Goal: Task Accomplishment & Management: Manage account settings

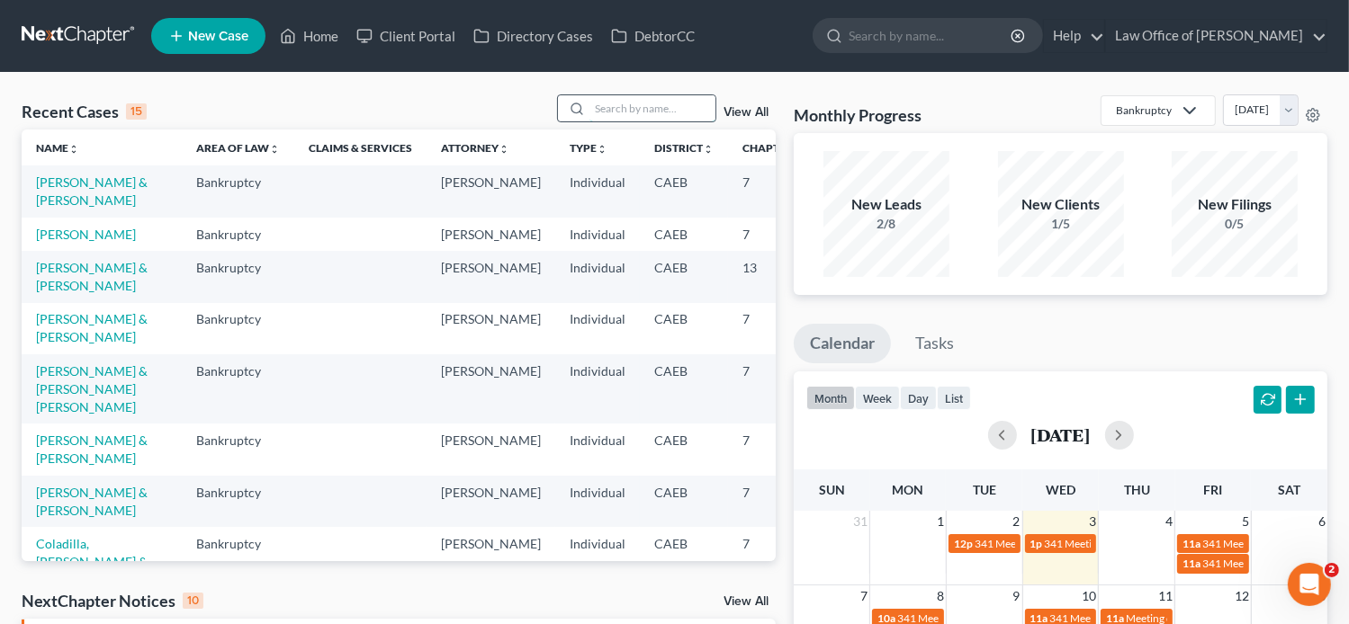
click at [657, 109] on input "search" at bounding box center [652, 108] width 126 height 26
paste input "Gonzalo Avila"
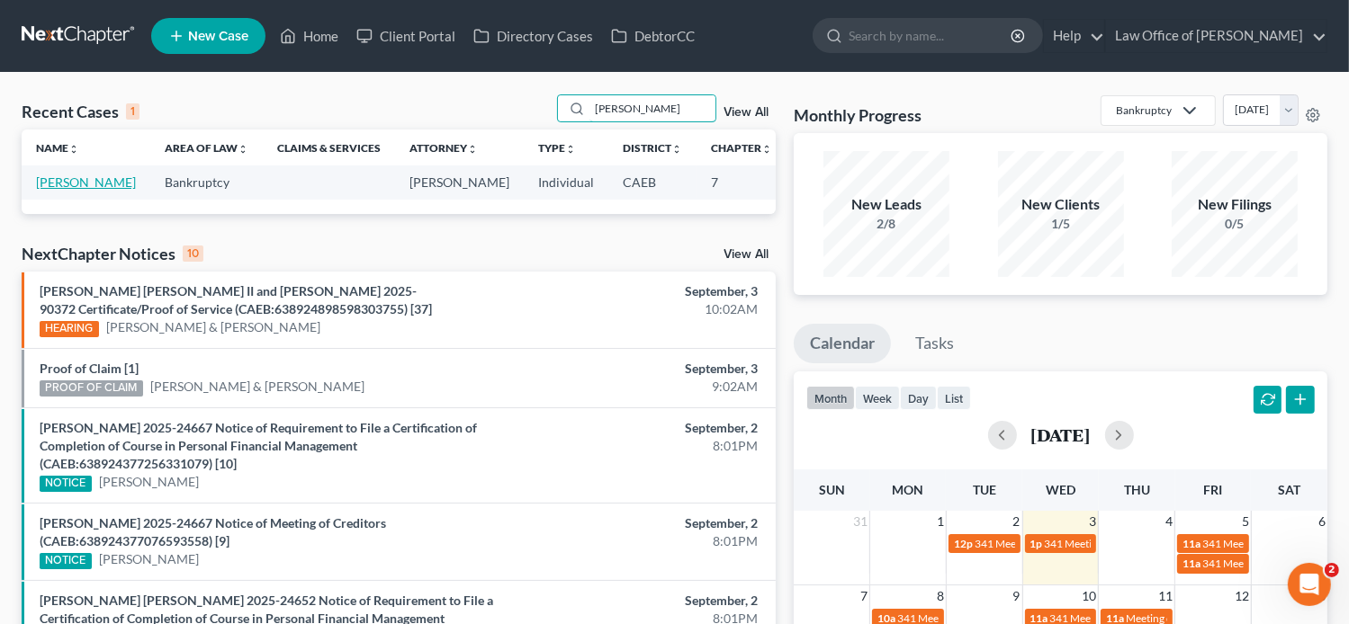
type input "Gonzalo Avila"
click at [47, 186] on link "Avila, Gonzalo" at bounding box center [86, 182] width 100 height 15
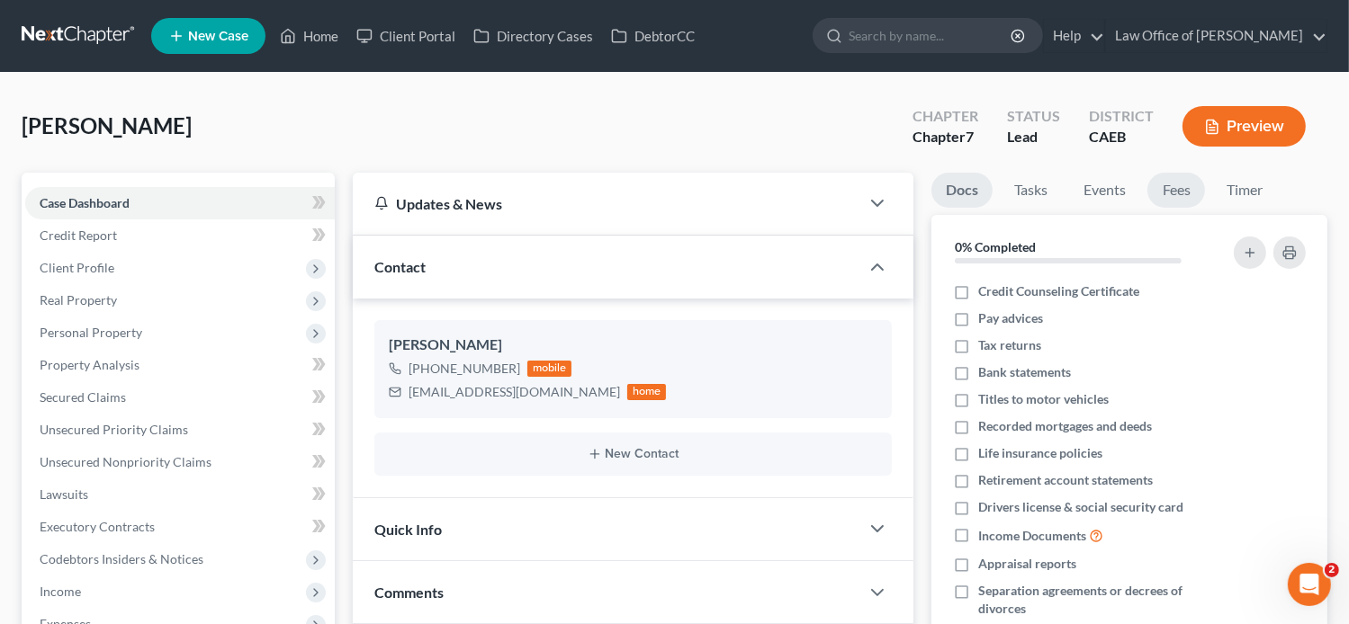
click at [1173, 195] on link "Fees" at bounding box center [1176, 190] width 58 height 35
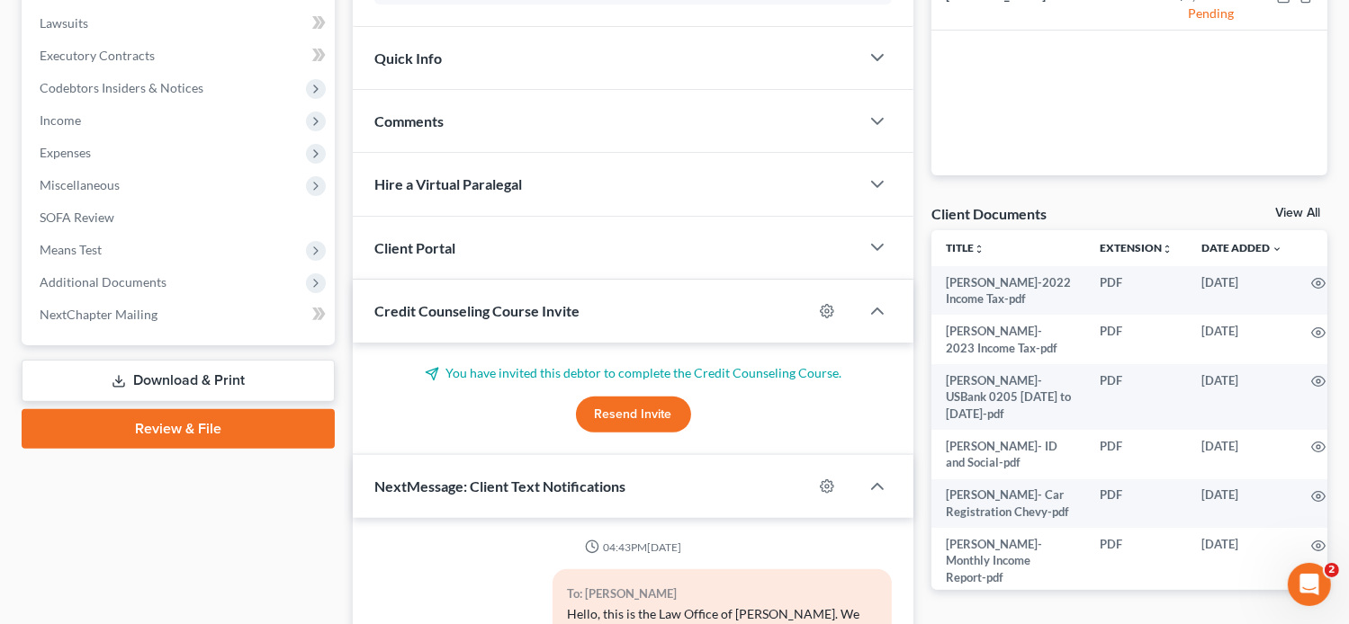
scroll to position [468, 0]
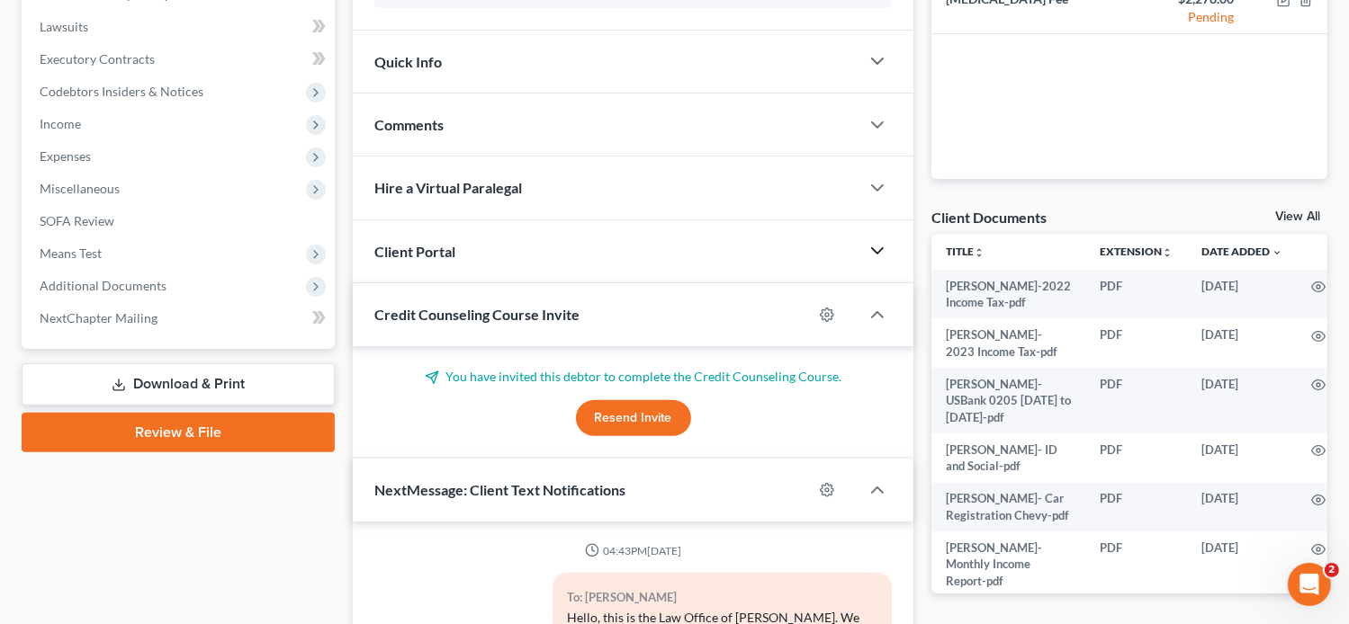
click at [872, 248] on icon "button" at bounding box center [878, 251] width 22 height 22
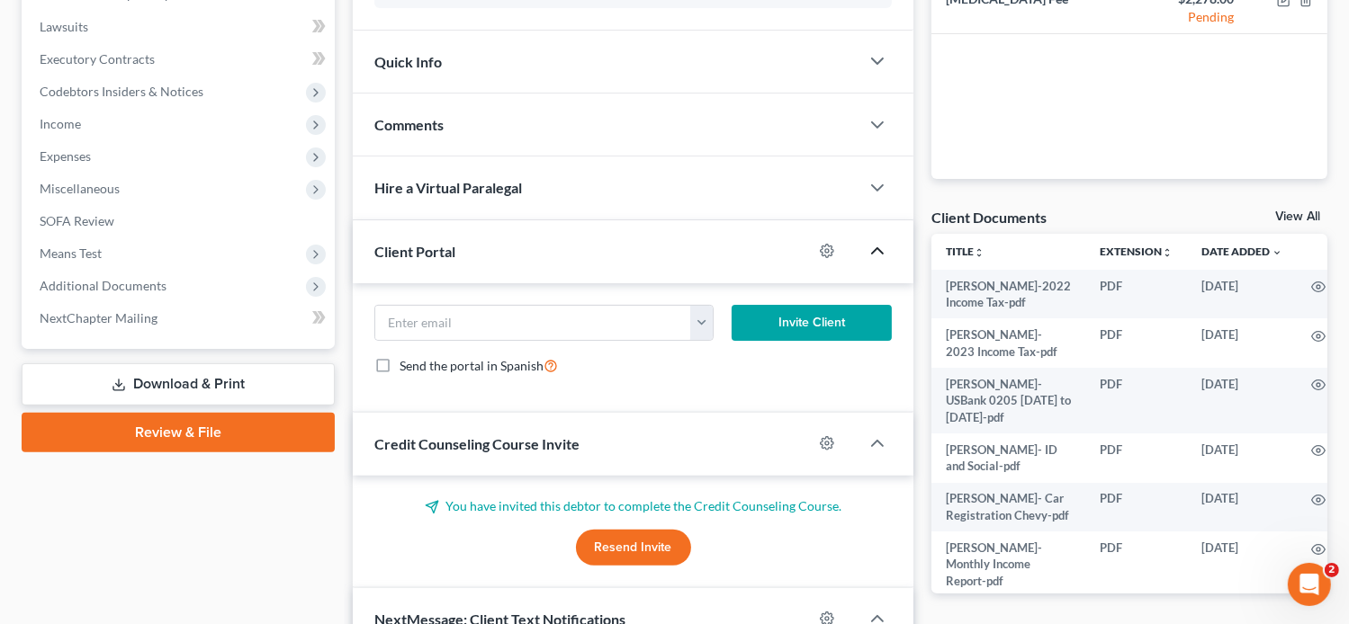
scroll to position [0, 0]
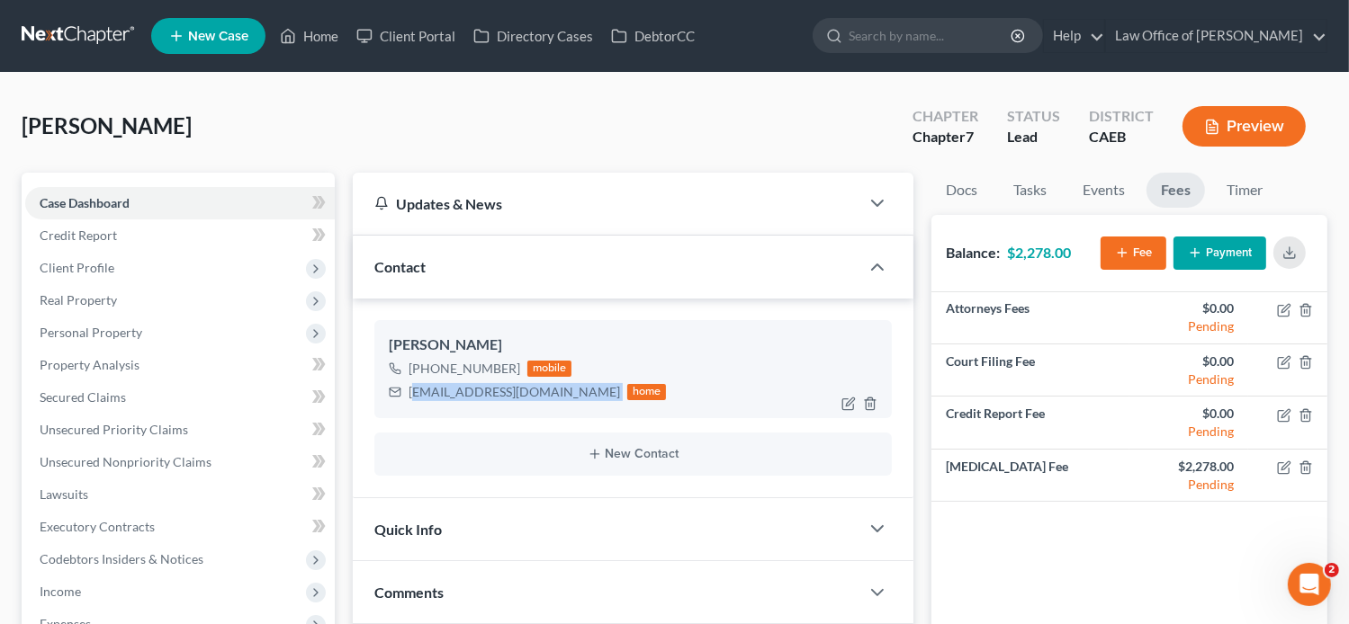
drag, startPoint x: 575, startPoint y: 392, endPoint x: 411, endPoint y: 393, distance: 163.8
click at [411, 393] on div "gonzaloavila163@yahoo.com home" at bounding box center [528, 392] width 278 height 23
click at [411, 393] on div "gonzaloavila163@yahoo.com" at bounding box center [514, 392] width 211 height 18
drag, startPoint x: 411, startPoint y: 393, endPoint x: 602, endPoint y: 409, distance: 191.4
click at [602, 409] on div "Gonzalo Avila +1 (209) 646-2732 mobile gonzaloavila163@yahoo.com home" at bounding box center [633, 368] width 518 height 97
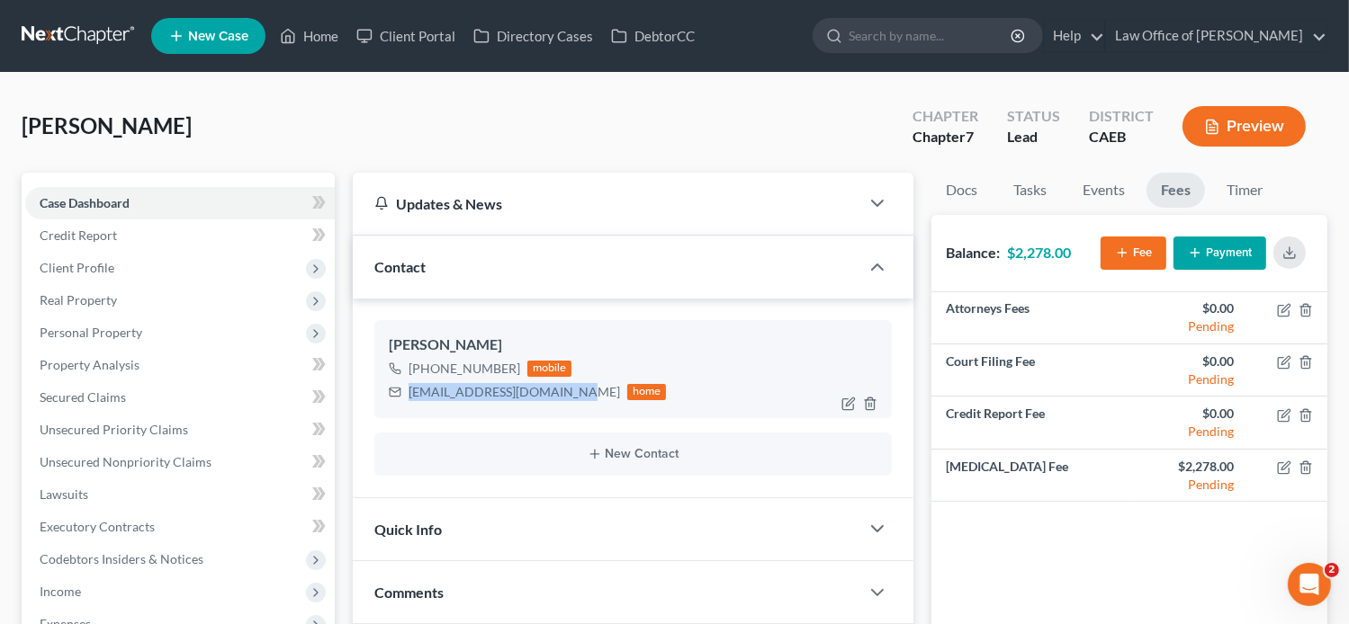
drag, startPoint x: 564, startPoint y: 386, endPoint x: 408, endPoint y: 387, distance: 156.6
click at [409, 387] on div "gonzaloavila163@yahoo.com" at bounding box center [514, 392] width 211 height 18
copy div "gonzaloavila163@yahoo.com"
click at [338, 138] on div "Avila, Gonzalo Upgraded Chapter Chapter 7 Status Lead District CAEB Preview" at bounding box center [675, 133] width 1306 height 78
click at [313, 28] on link "Home" at bounding box center [309, 36] width 76 height 32
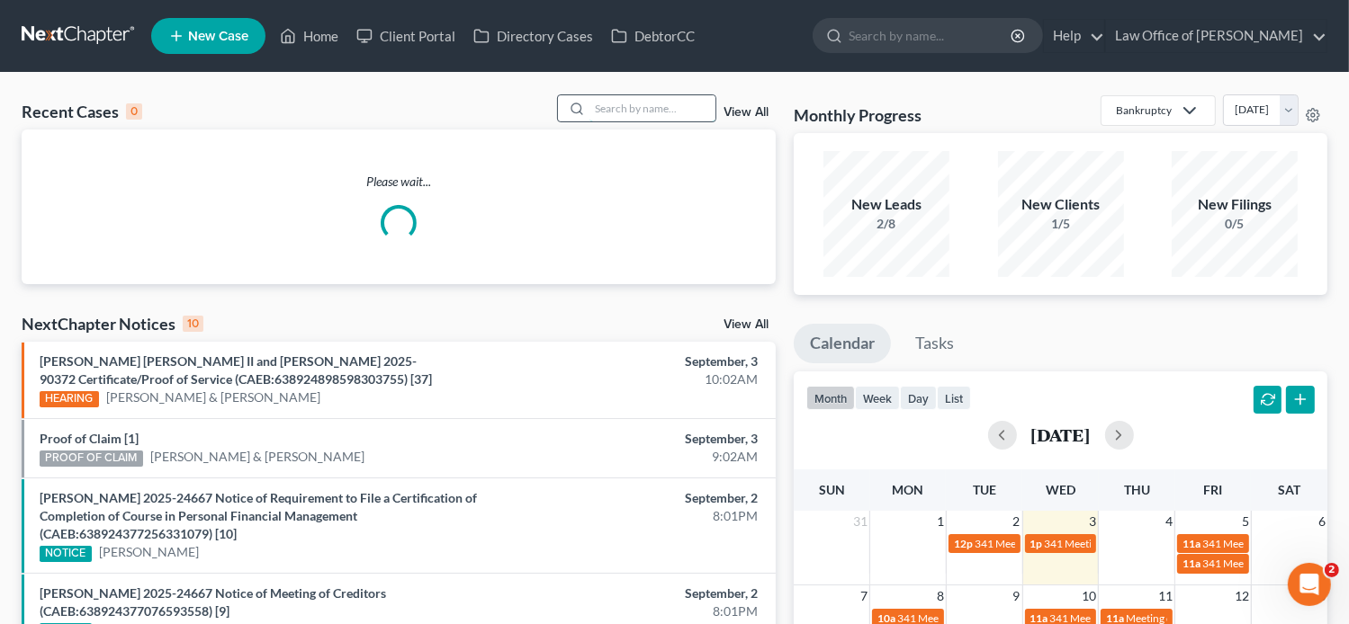
click at [646, 98] on input "search" at bounding box center [652, 108] width 126 height 26
paste input "Elizabeth Avila"
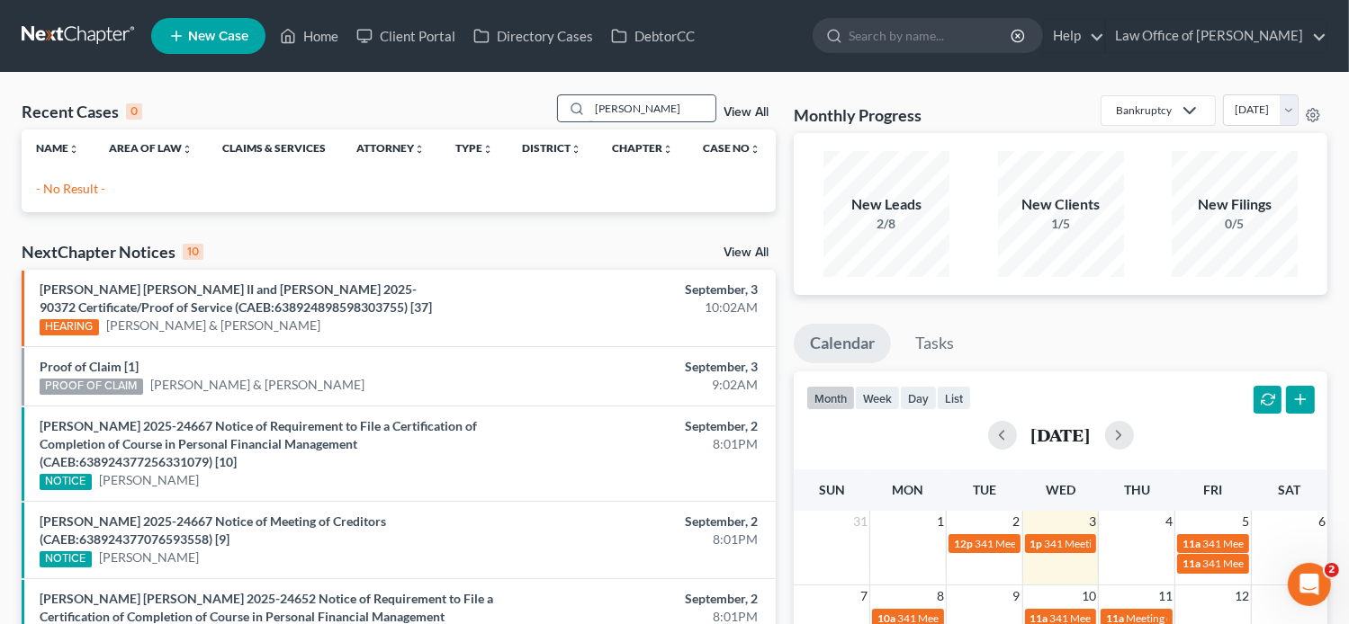
click at [639, 105] on input "Elizabeth Avila" at bounding box center [652, 108] width 126 height 26
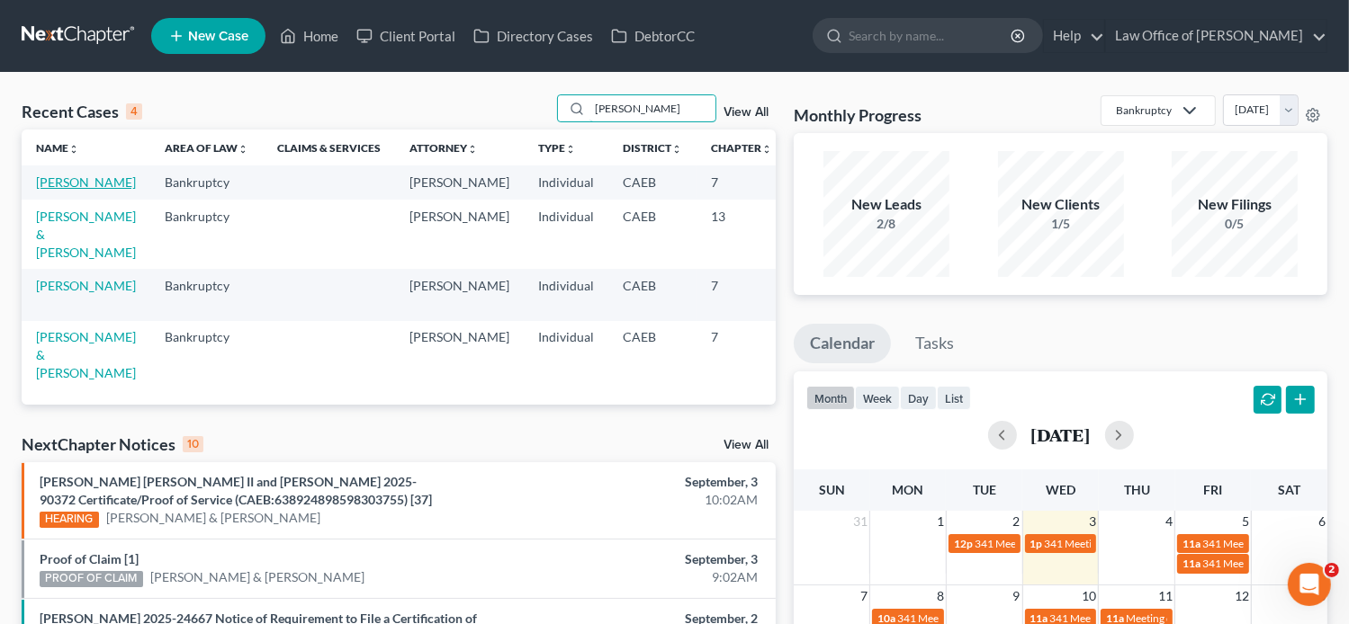
type input "Avila"
click at [50, 190] on link "Avila, Gonzalo" at bounding box center [86, 182] width 100 height 15
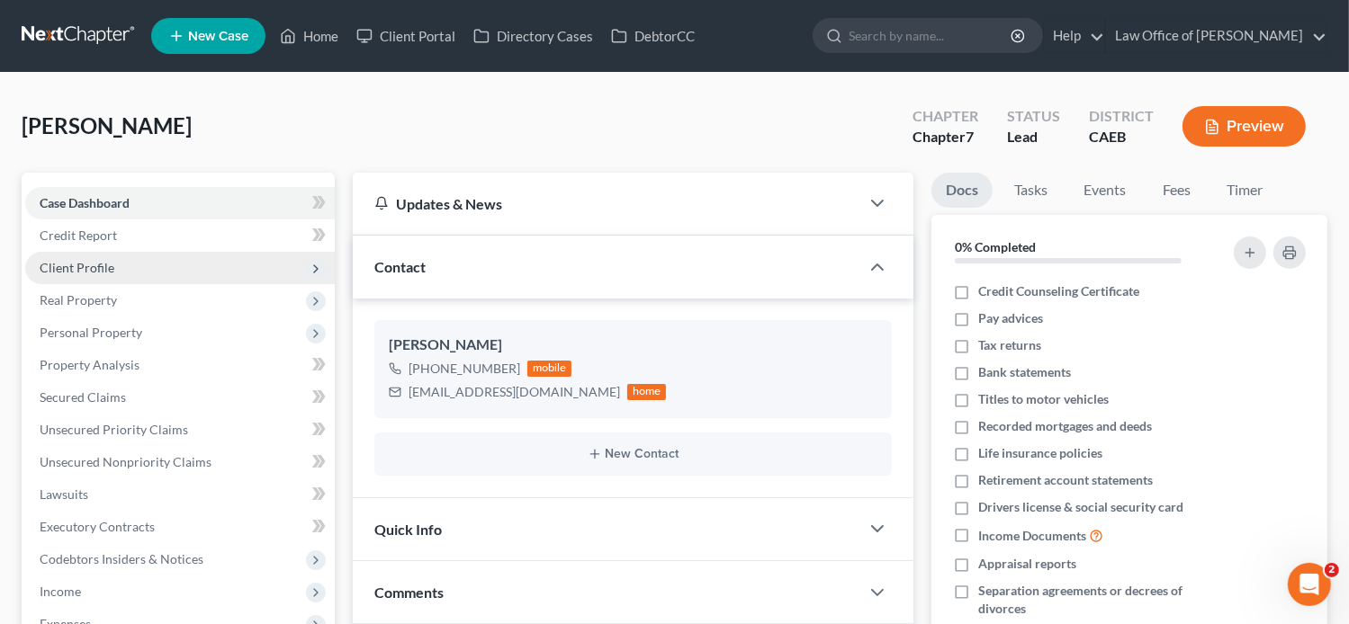
click at [87, 266] on span "Client Profile" at bounding box center [77, 267] width 75 height 15
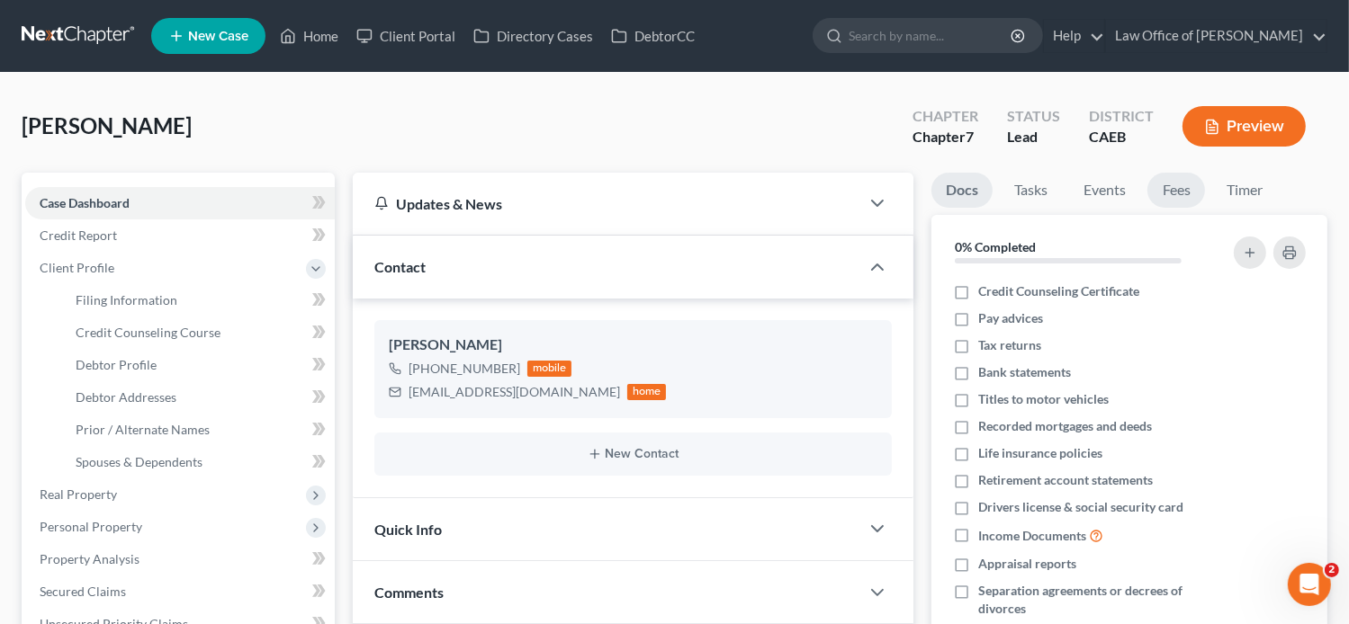
click at [1187, 192] on link "Fees" at bounding box center [1176, 190] width 58 height 35
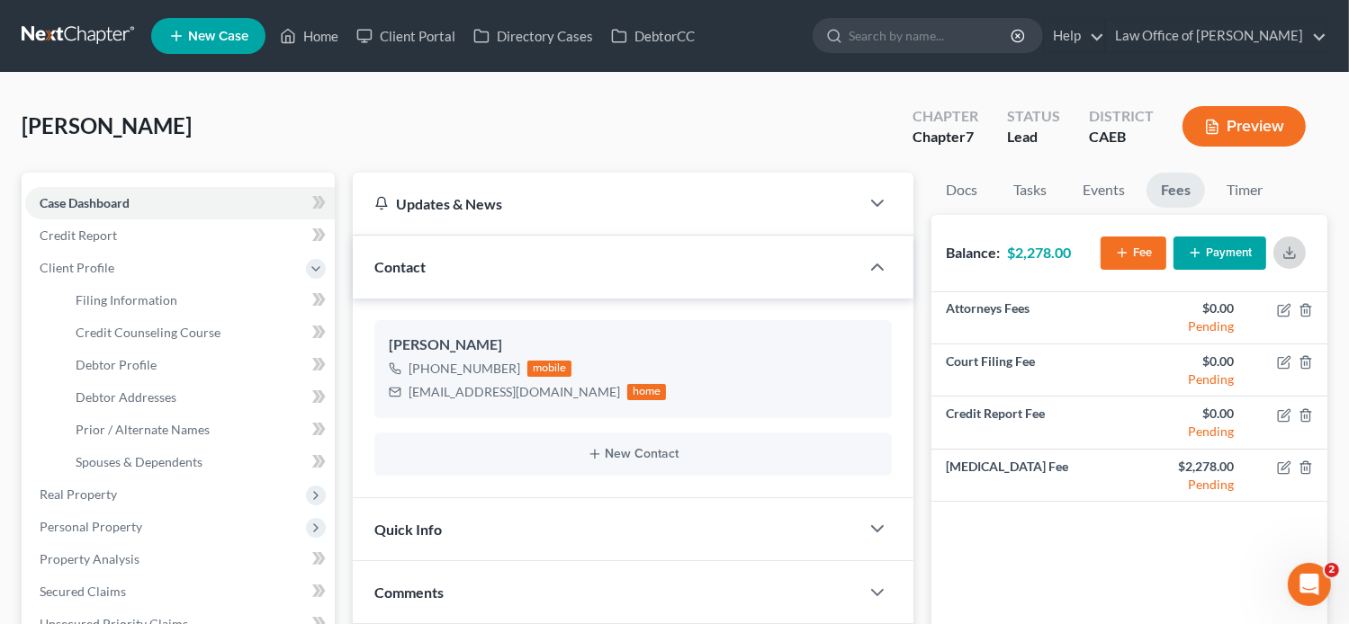
click at [1294, 253] on icon "button" at bounding box center [1289, 253] width 14 height 14
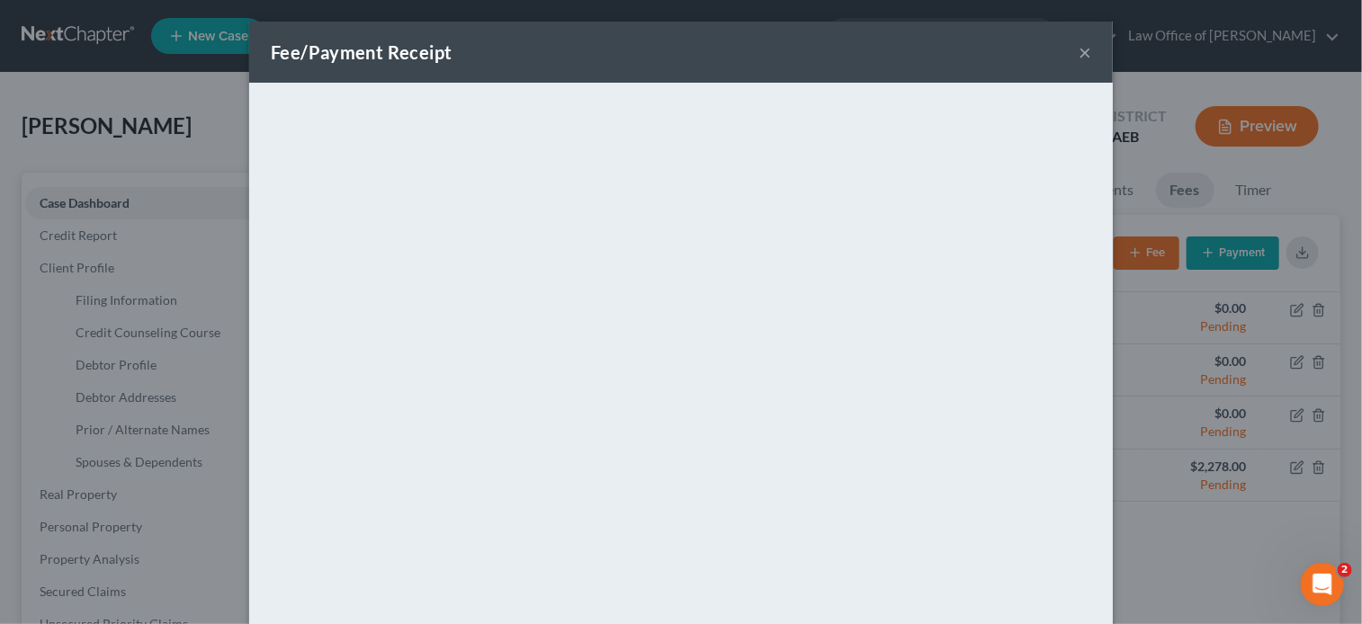
click at [1080, 50] on button "×" at bounding box center [1085, 52] width 13 height 22
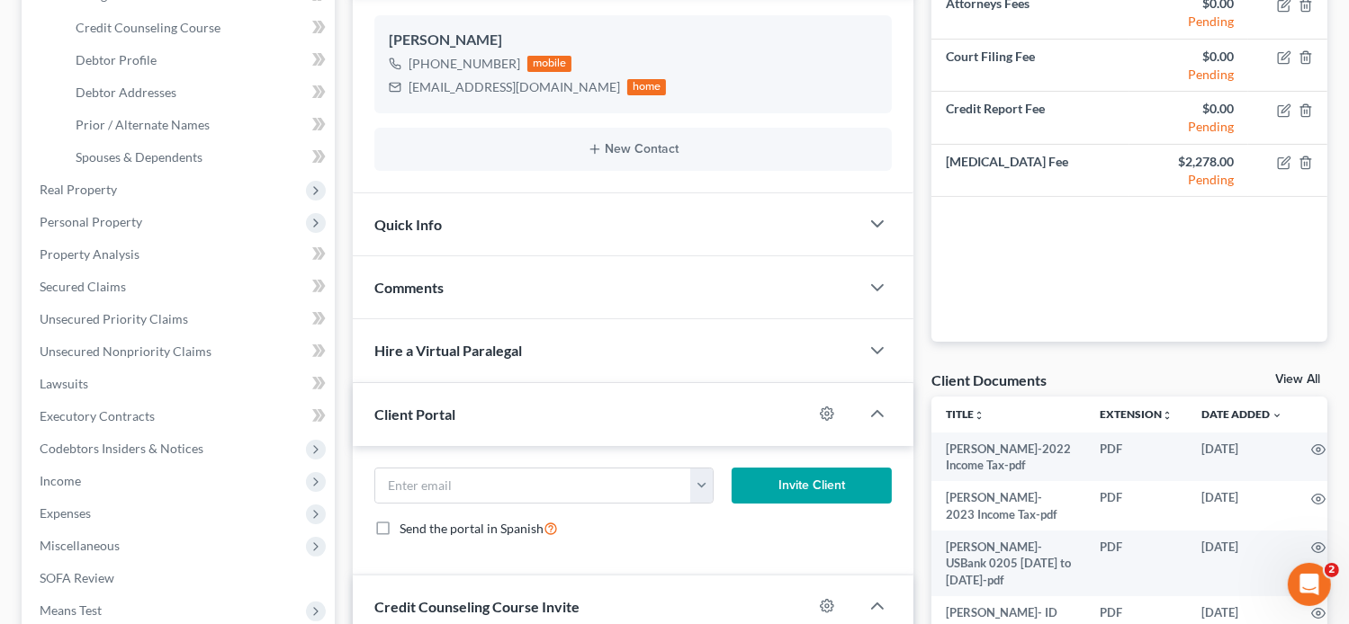
scroll to position [232, 0]
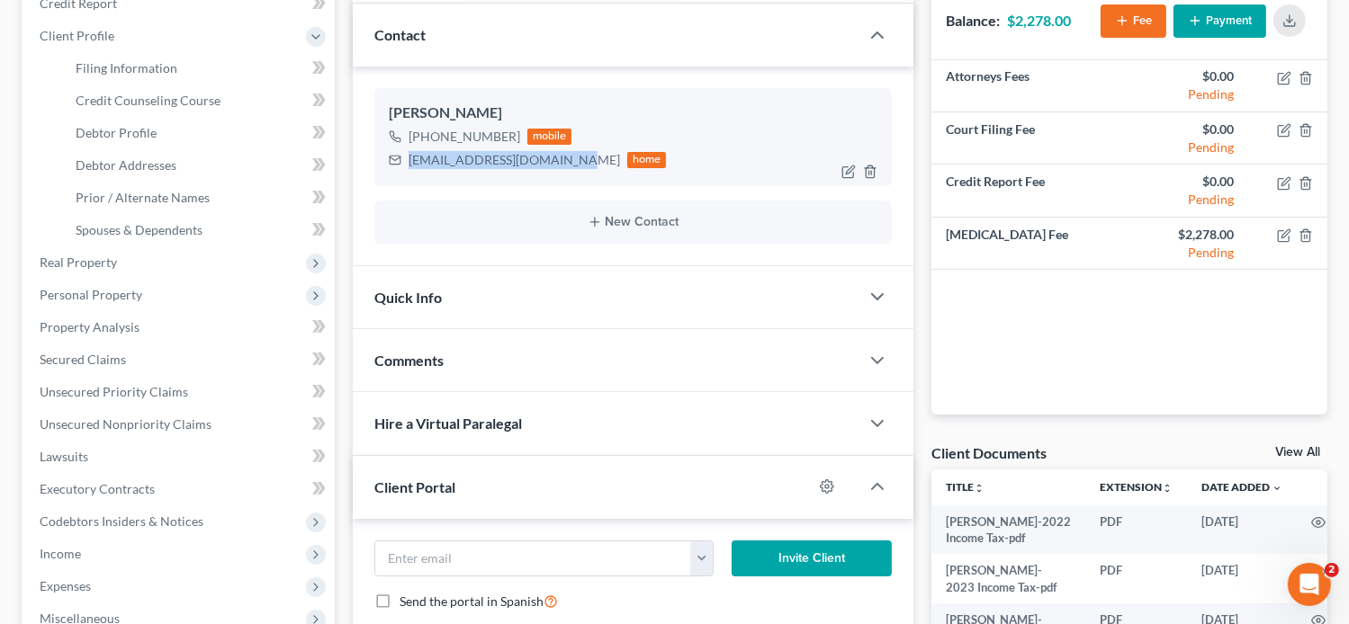
drag, startPoint x: 571, startPoint y: 163, endPoint x: 408, endPoint y: 161, distance: 163.8
click at [408, 161] on div "gonzaloavila163@yahoo.com home" at bounding box center [528, 159] width 278 height 23
copy div "gonzaloavila163@yahoo.com"
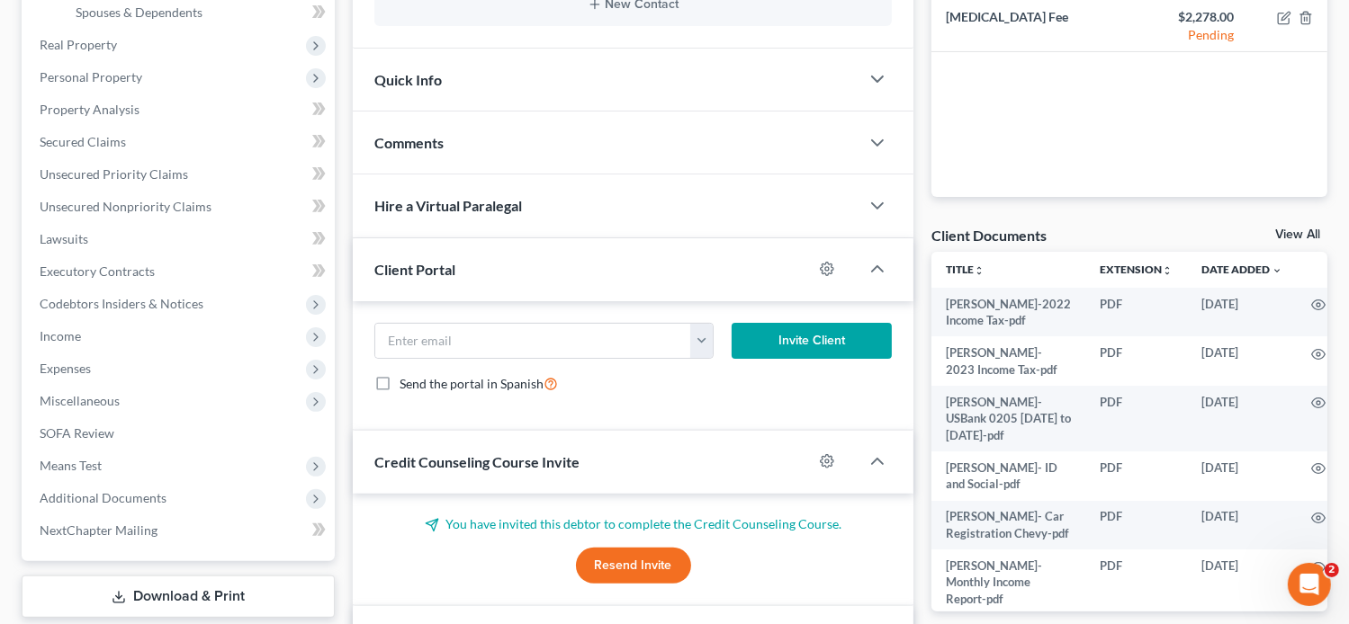
scroll to position [460, 0]
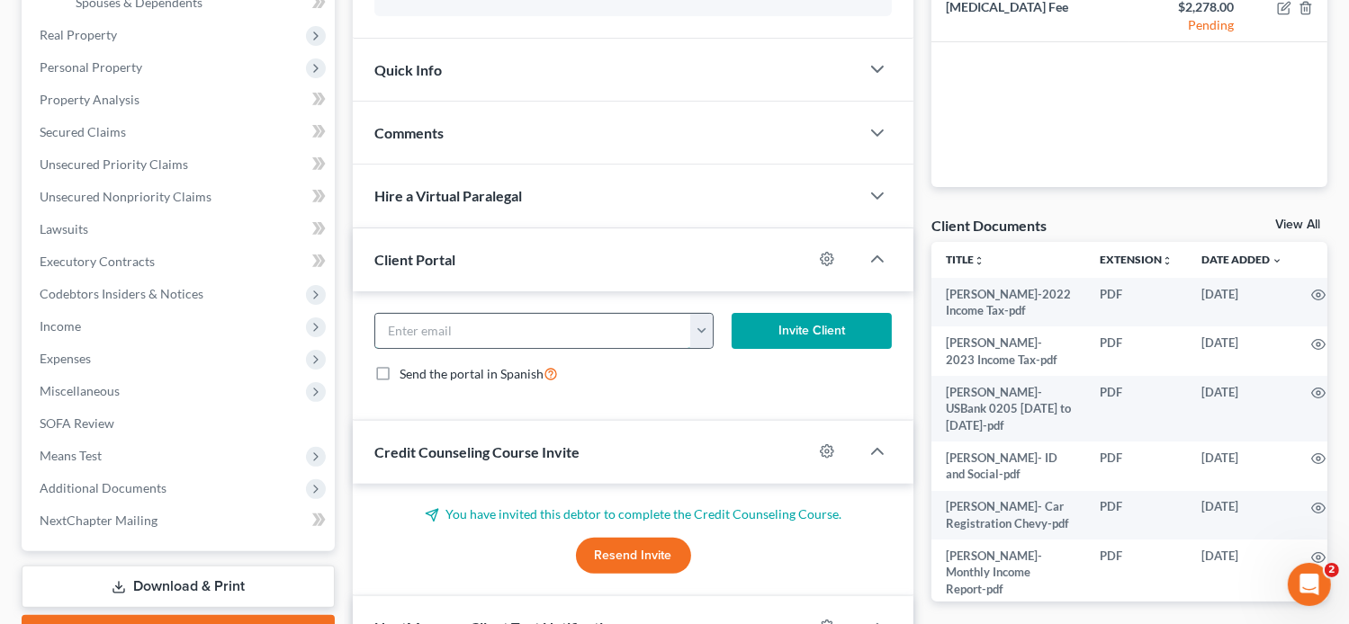
click at [455, 343] on input "email" at bounding box center [533, 331] width 317 height 34
paste input "gonzaloavila163@yahoo.com"
type input "gonzaloavila163@yahoo.com"
click at [773, 335] on button "Invite Client" at bounding box center [812, 331] width 161 height 36
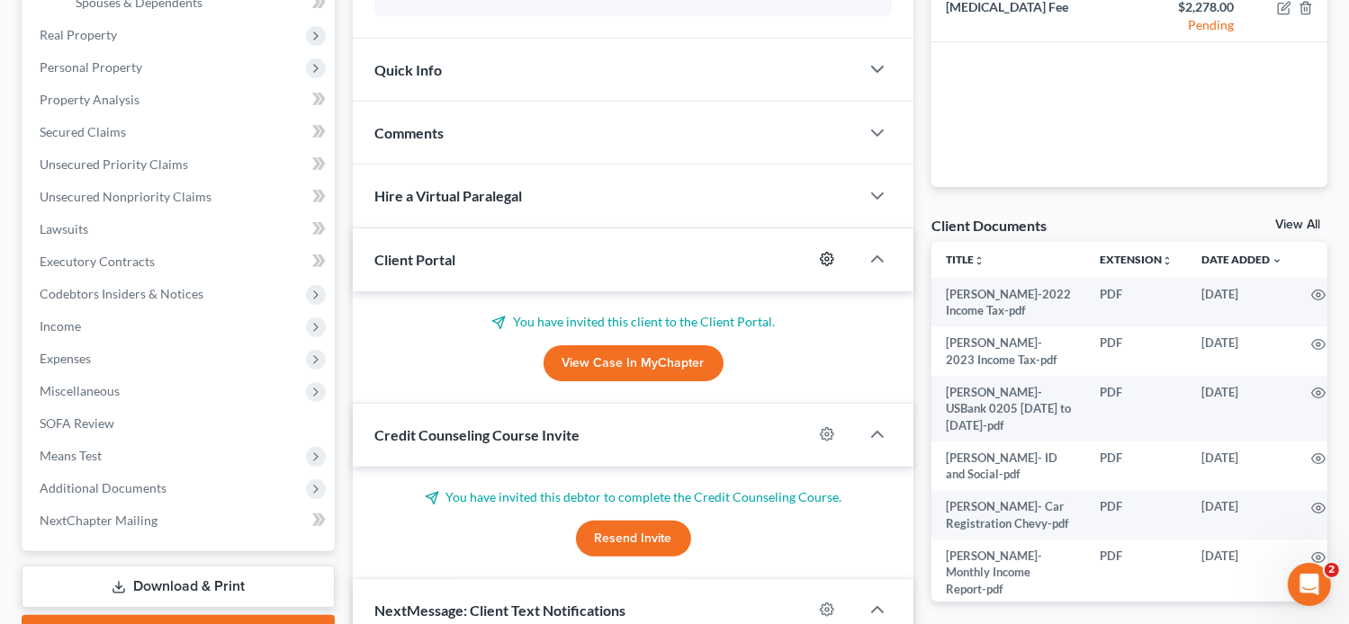
click at [826, 255] on icon "button" at bounding box center [827, 259] width 14 height 14
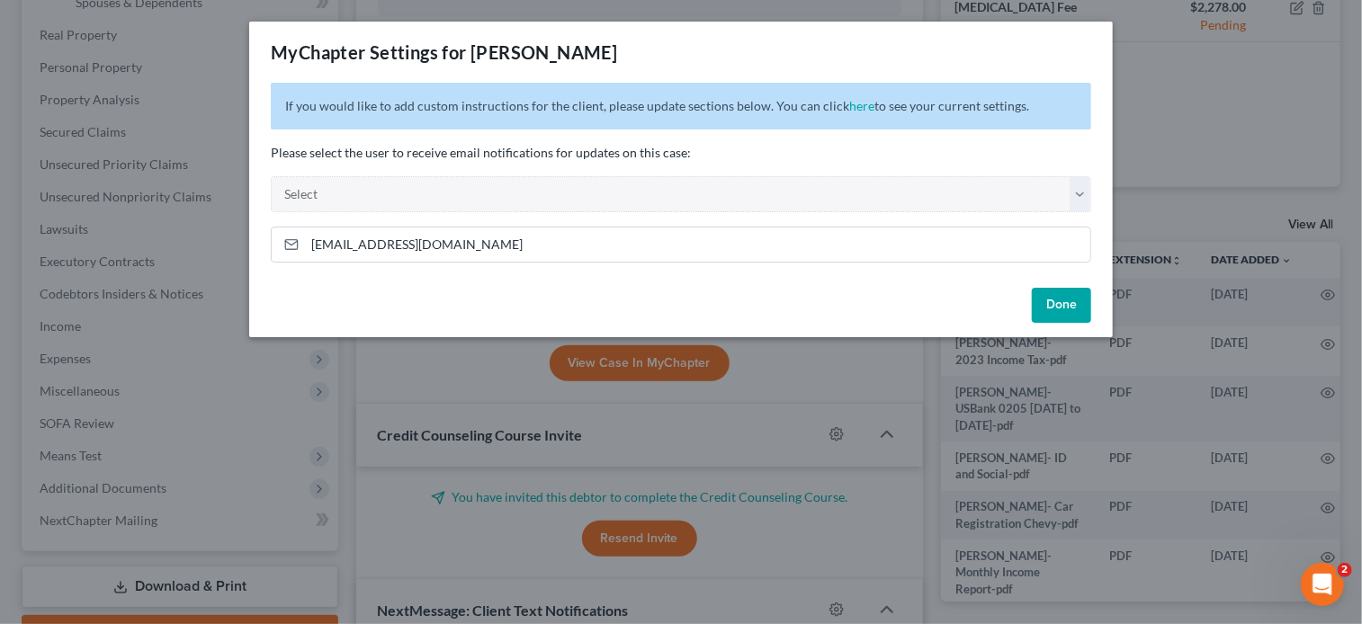
click at [1075, 308] on button "Done" at bounding box center [1061, 306] width 59 height 36
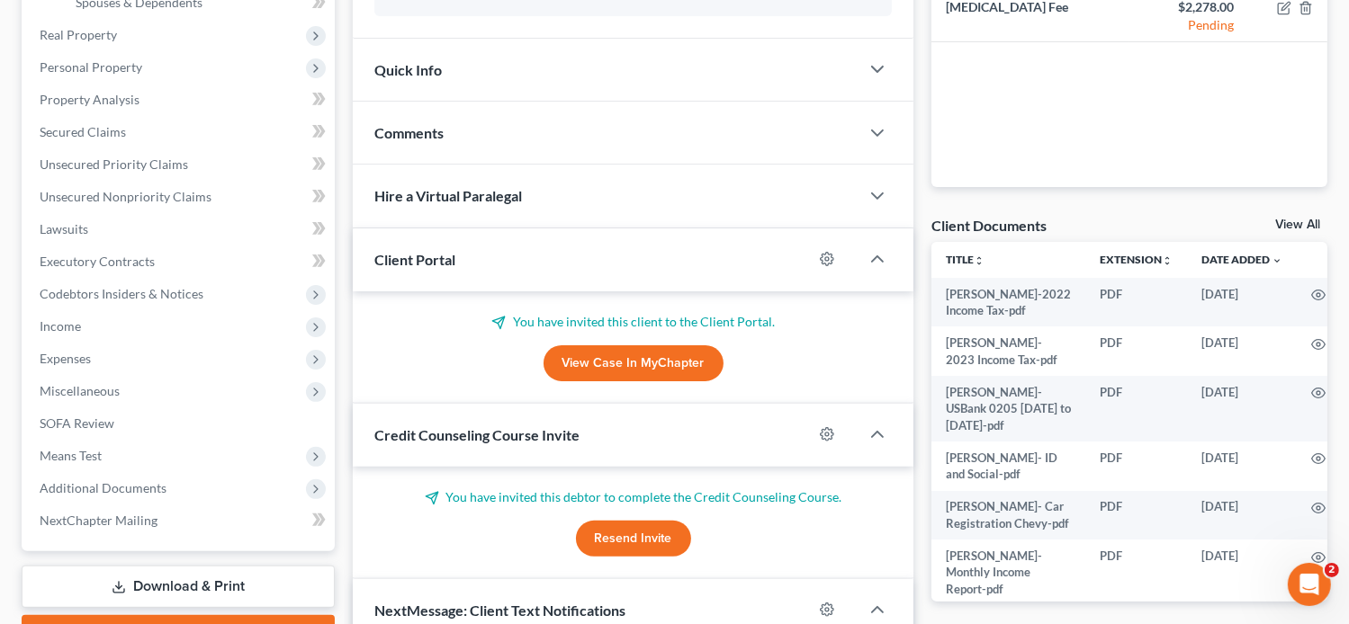
scroll to position [0, 0]
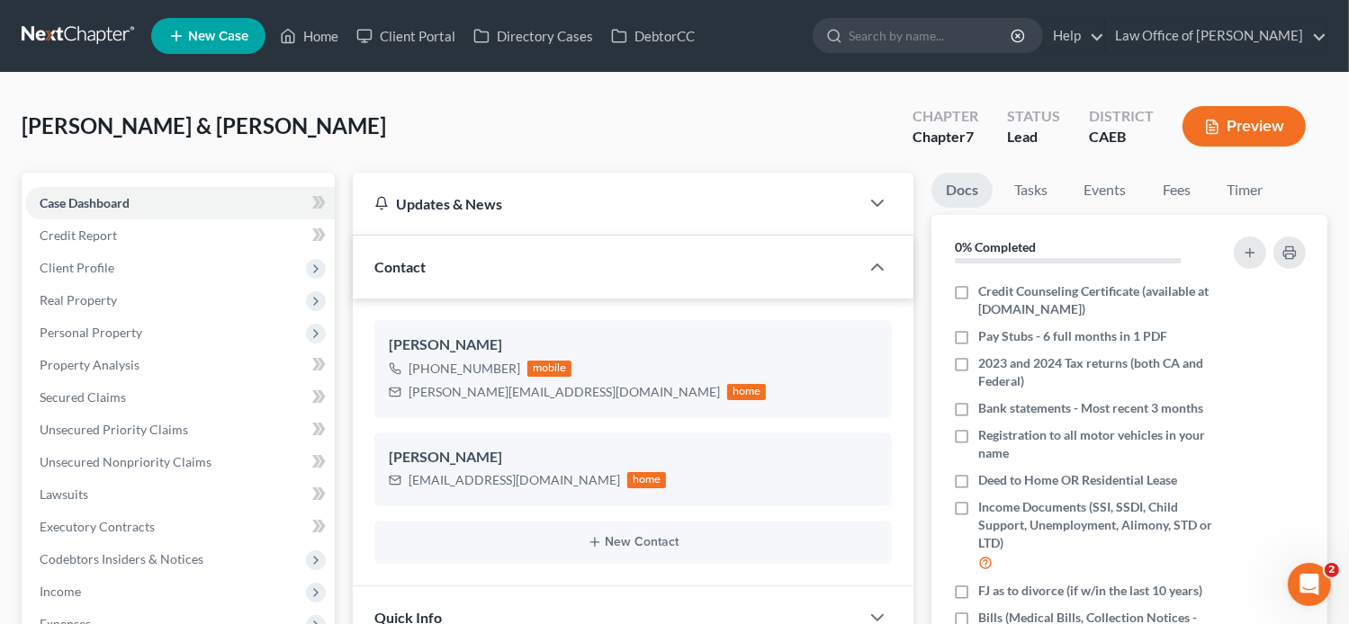
click at [301, 17] on ul "New Case Home Client Portal Directory Cases DebtorCC - No Result - See all resu…" at bounding box center [739, 36] width 1176 height 47
click at [311, 30] on link "Home" at bounding box center [309, 36] width 76 height 32
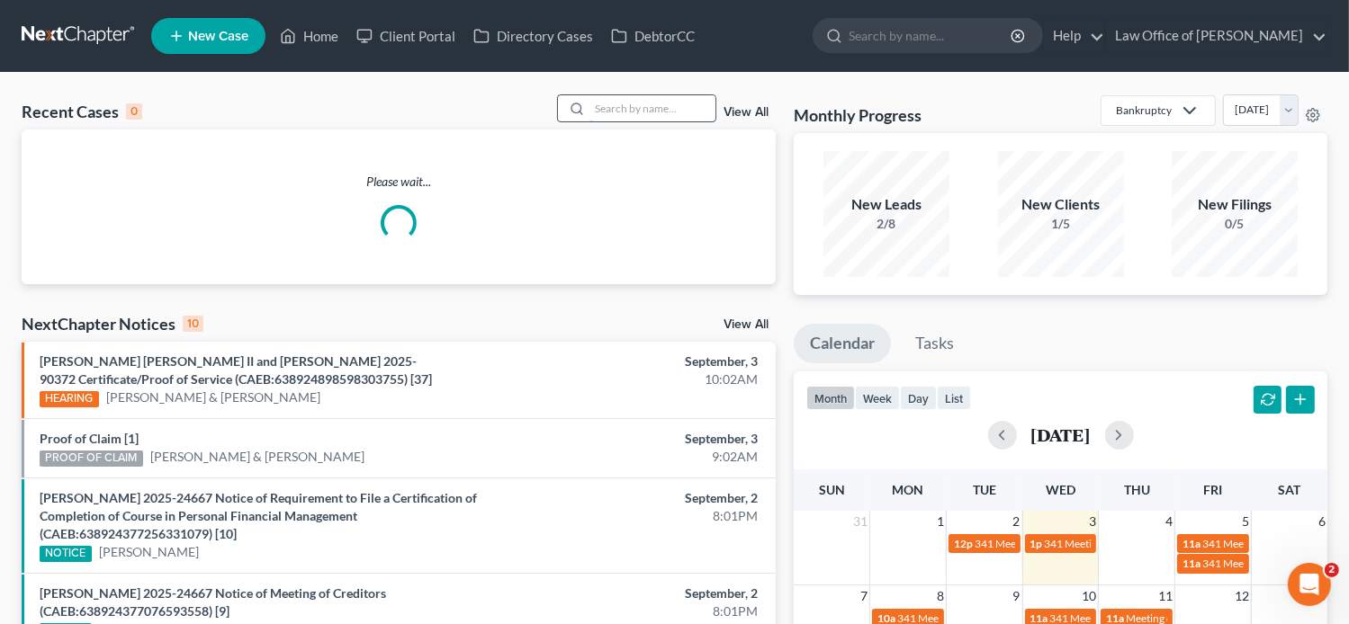
click at [653, 103] on input "search" at bounding box center [652, 108] width 126 height 26
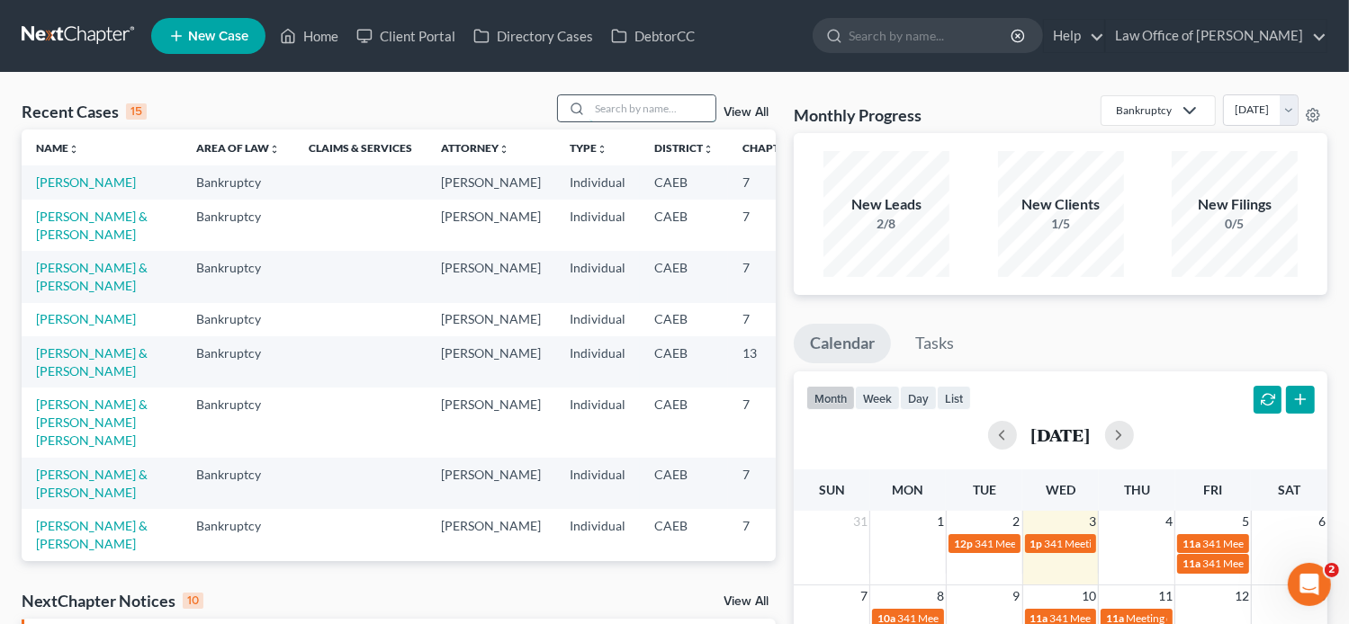
paste input "Amanda Putnam"
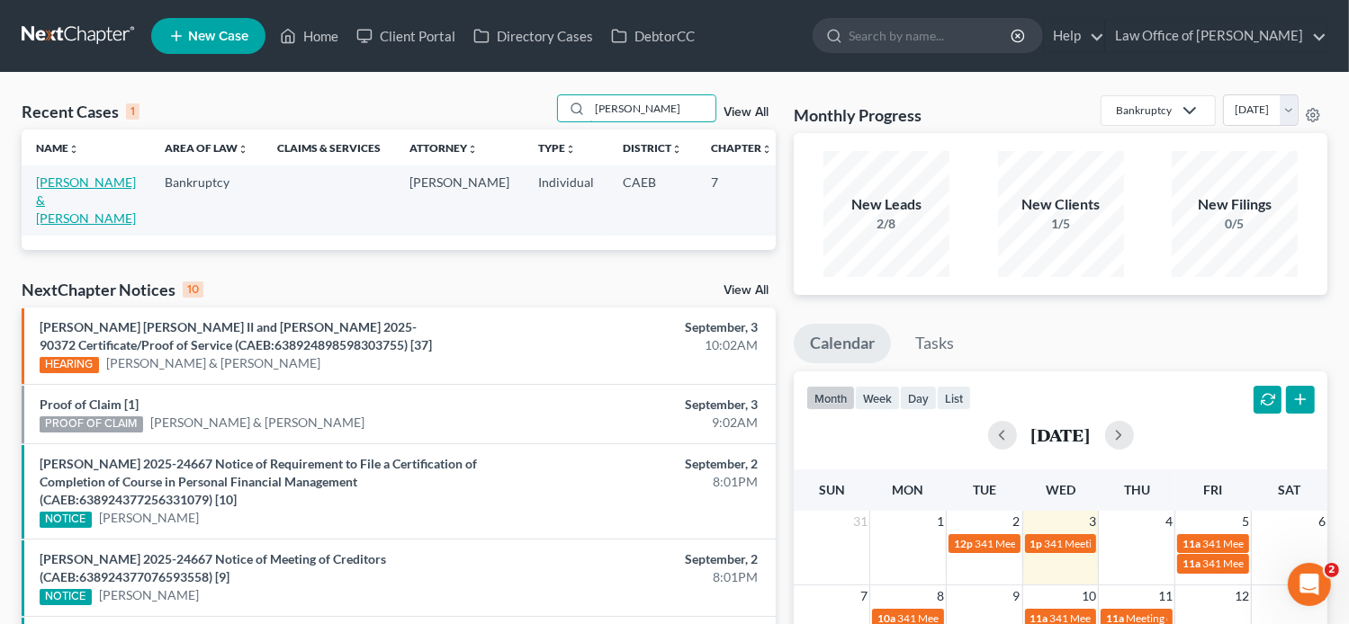
type input "Amanda Putnam"
click at [49, 206] on link "Putnam, Amanda & Marc" at bounding box center [86, 200] width 100 height 51
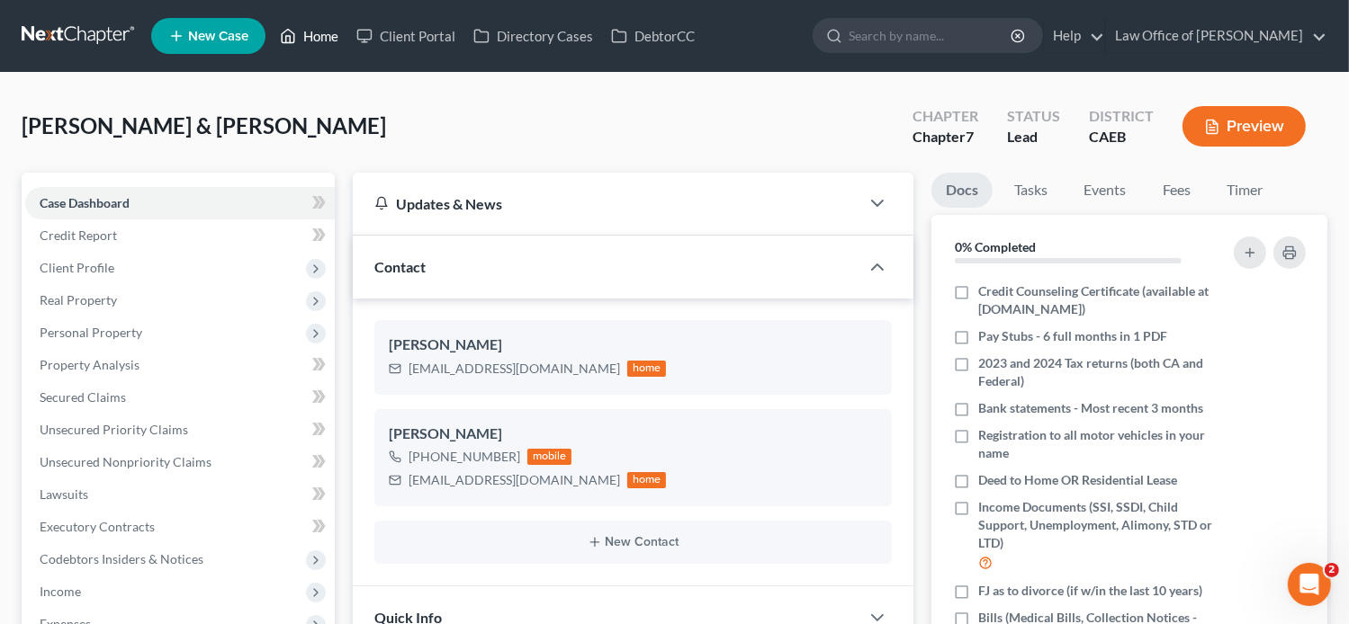
click at [319, 45] on link "Home" at bounding box center [309, 36] width 76 height 32
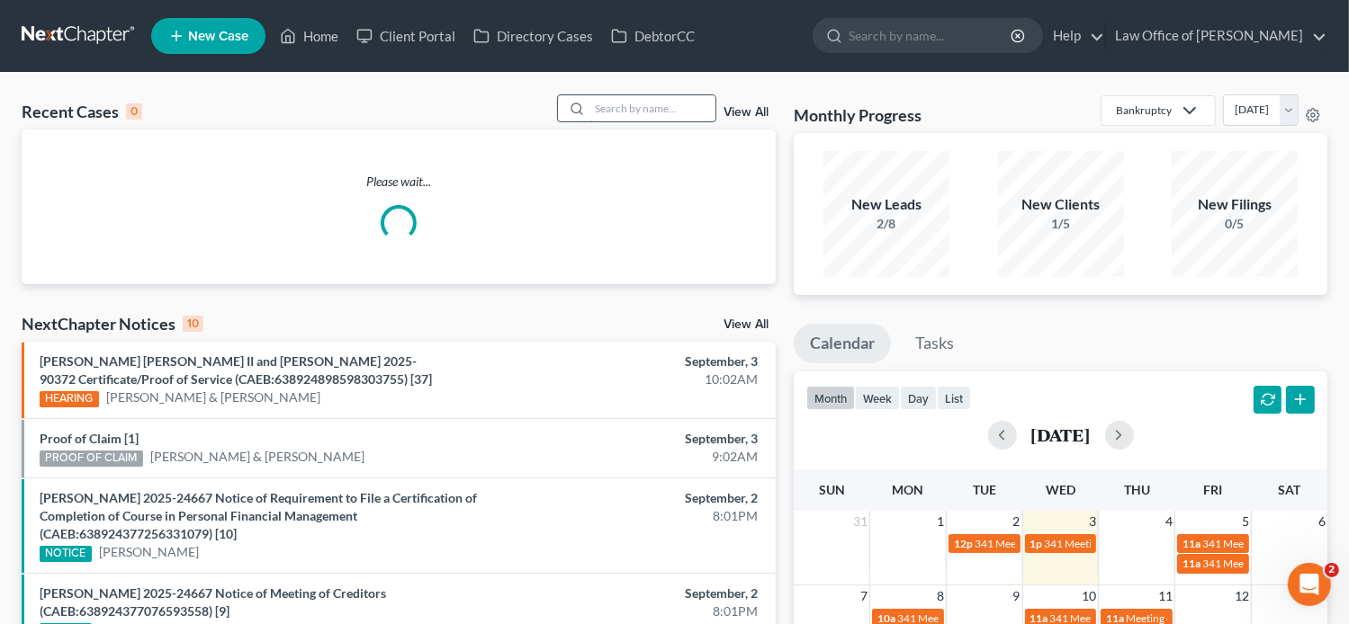
click at [605, 117] on input "search" at bounding box center [652, 108] width 126 height 26
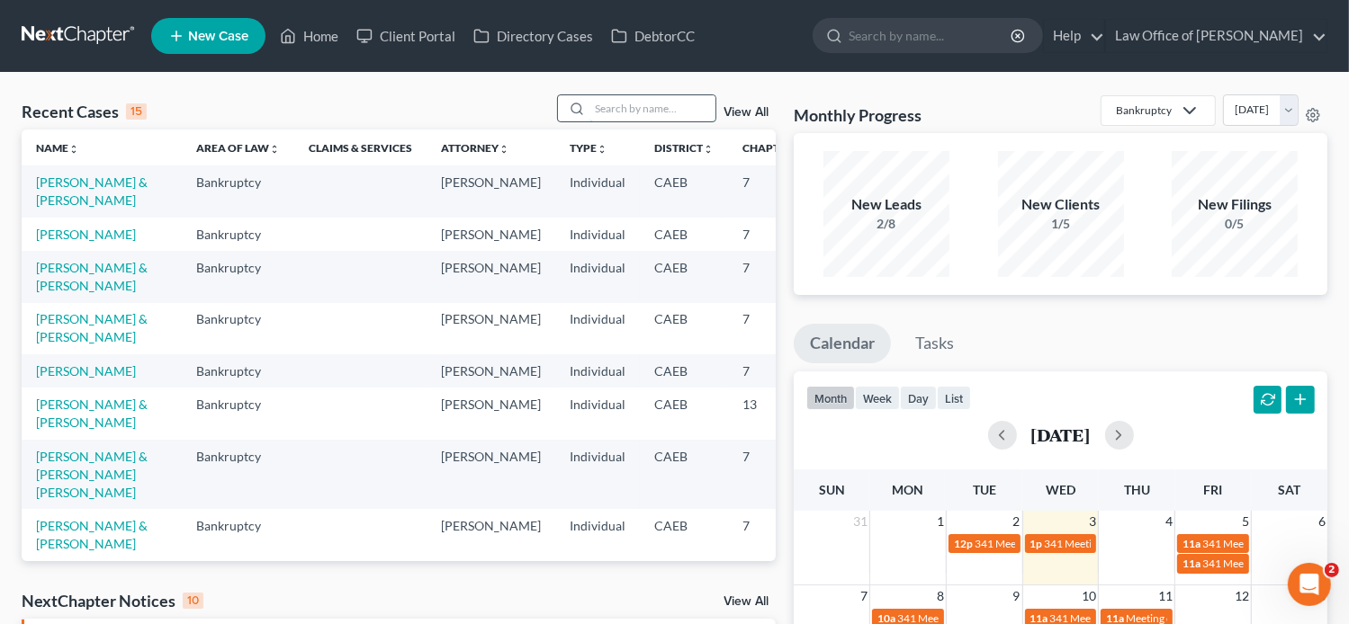
paste input "Morelia Martinez"
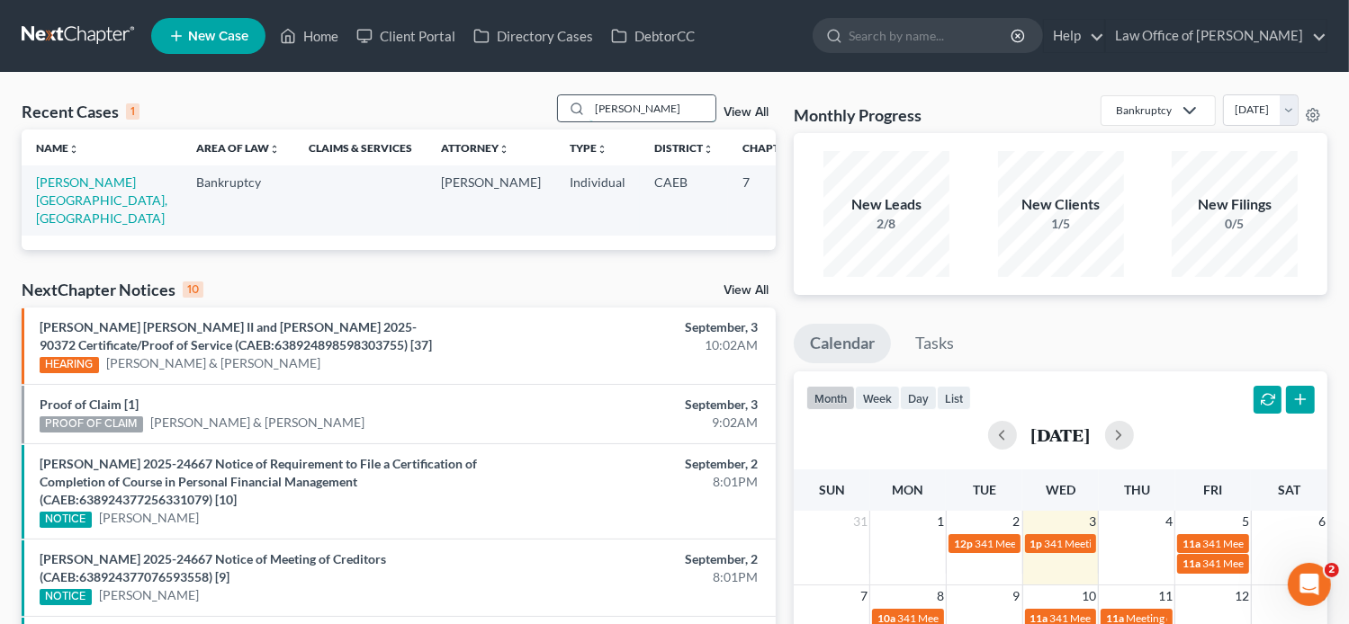
click at [596, 108] on input "Morelia Martinez" at bounding box center [652, 108] width 126 height 26
type input "Morelia Martinez"
click at [61, 202] on link "Martinez-Redonda, Morelia" at bounding box center [101, 200] width 131 height 51
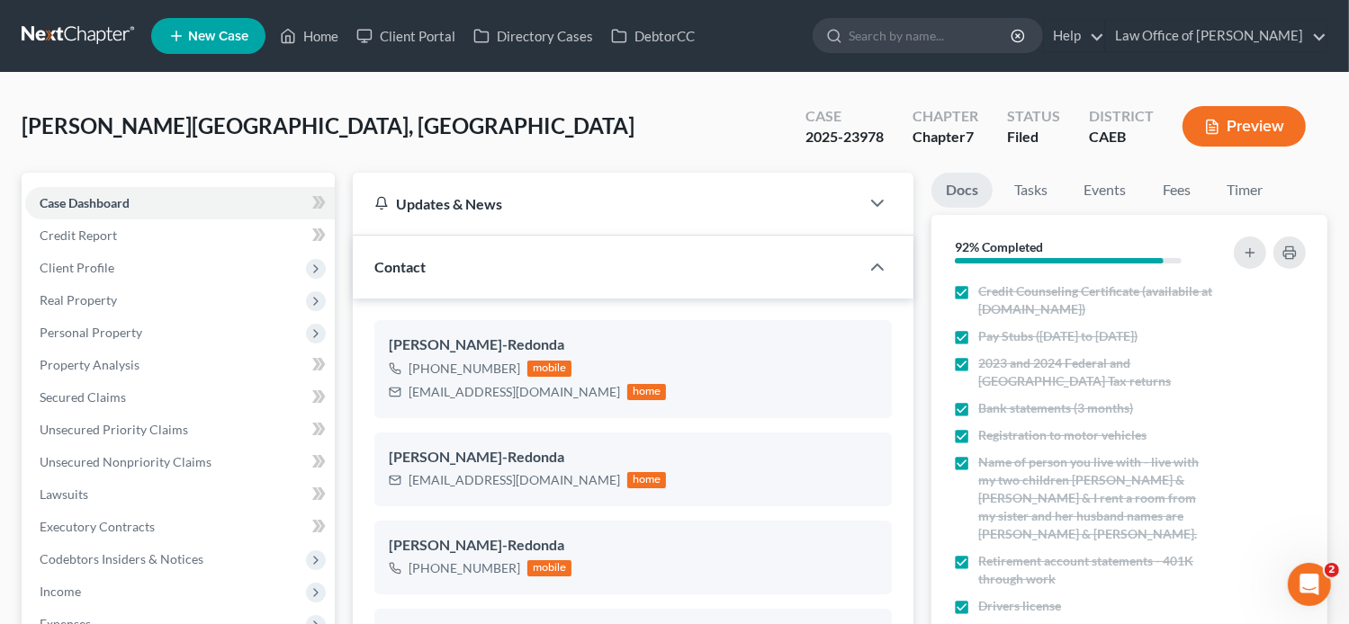
scroll to position [2089, 0]
click at [1201, 184] on link "Fees" at bounding box center [1176, 190] width 58 height 35
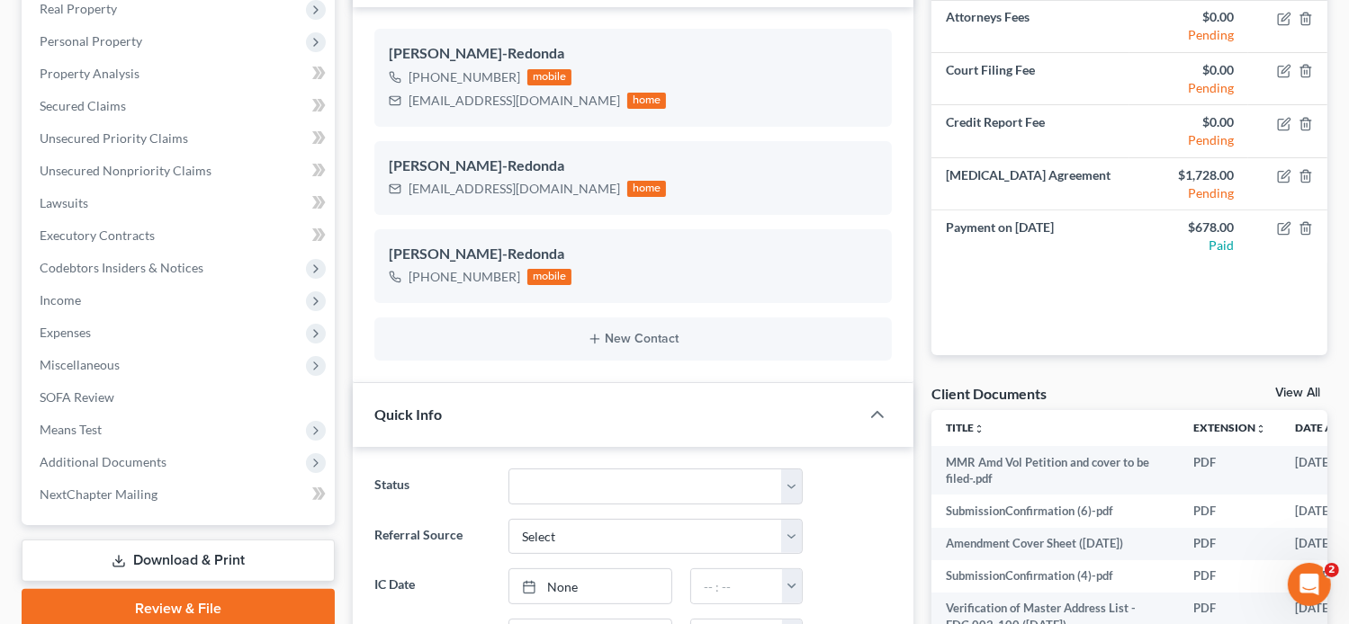
scroll to position [0, 0]
